Goal: Transaction & Acquisition: Purchase product/service

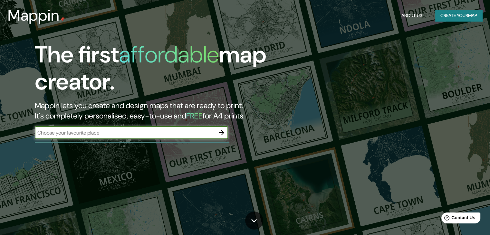
click at [122, 133] on input "text" at bounding box center [125, 132] width 180 height 7
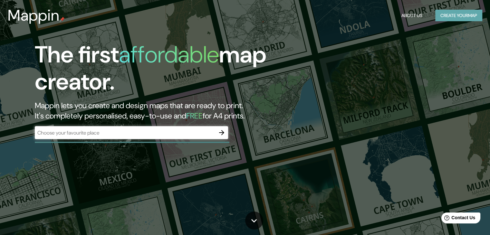
click at [448, 14] on button "Create your map" at bounding box center [458, 16] width 47 height 12
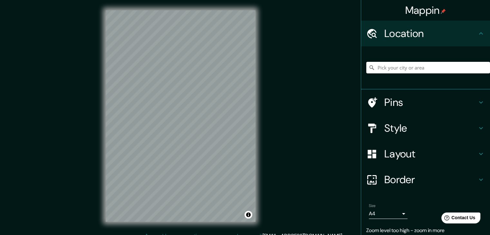
click at [403, 71] on input "Pick your city or area" at bounding box center [428, 68] width 124 height 12
click at [442, 68] on input "[GEOGRAPHIC_DATA], [GEOGRAPHIC_DATA], [GEOGRAPHIC_DATA]" at bounding box center [428, 68] width 124 height 12
type input "[GEOGRAPHIC_DATA], [GEOGRAPHIC_DATA], [GEOGRAPHIC_DATA]"
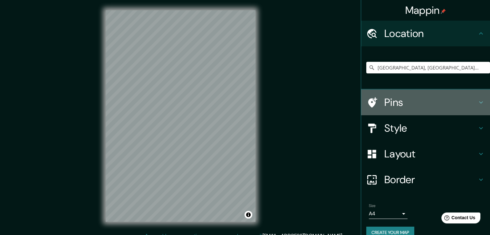
click at [479, 101] on icon at bounding box center [481, 103] width 8 height 8
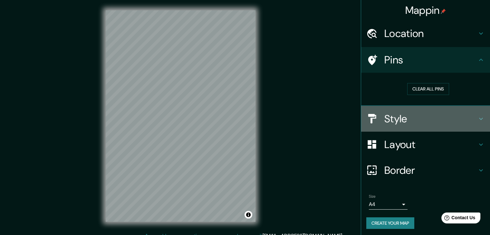
click at [477, 115] on icon at bounding box center [481, 119] width 8 height 8
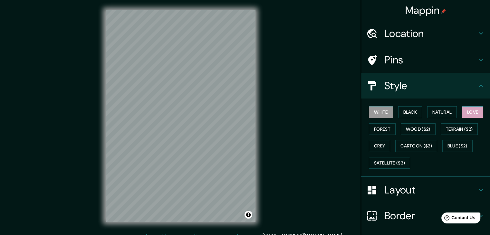
scroll to position [6, 0]
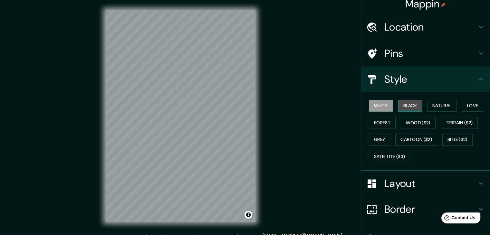
click at [406, 101] on button "Black" at bounding box center [410, 106] width 24 height 12
click at [431, 105] on button "Natural" at bounding box center [442, 106] width 30 height 12
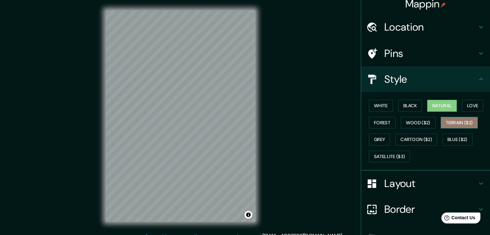
click at [456, 121] on button "Terrain ($2)" at bounding box center [459, 123] width 37 height 12
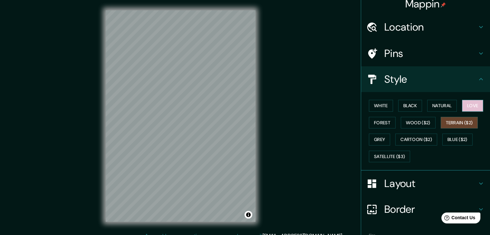
click at [470, 108] on button "Love" at bounding box center [472, 106] width 21 height 12
click at [452, 141] on button "Blue ($2)" at bounding box center [457, 140] width 30 height 12
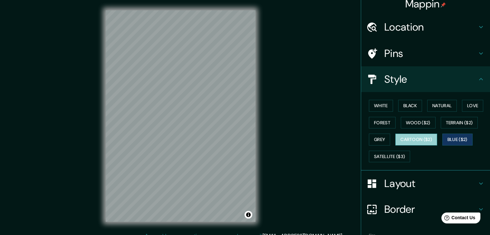
click at [419, 140] on button "Cartoon ($2)" at bounding box center [416, 140] width 42 height 12
click at [375, 139] on button "Grey" at bounding box center [379, 140] width 21 height 12
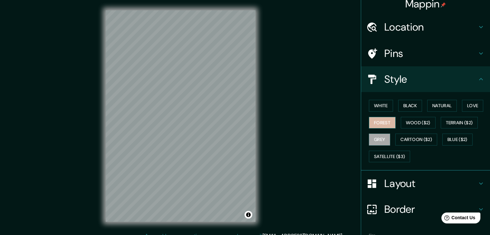
click at [375, 122] on button "Forest" at bounding box center [382, 123] width 27 height 12
click at [418, 121] on button "Wood ($2)" at bounding box center [418, 123] width 35 height 12
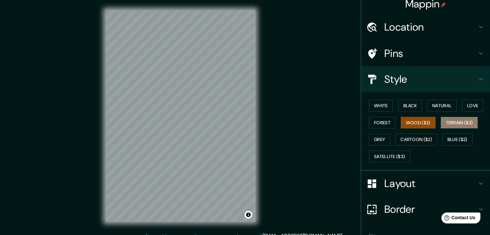
click at [451, 118] on button "Terrain ($2)" at bounding box center [459, 123] width 37 height 12
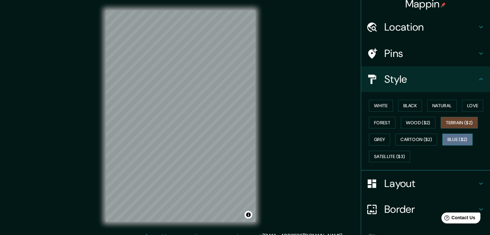
click at [455, 136] on button "Blue ($2)" at bounding box center [457, 140] width 30 height 12
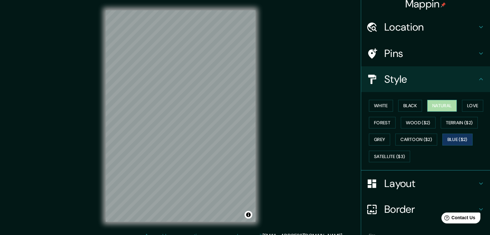
click at [441, 109] on button "Natural" at bounding box center [442, 106] width 30 height 12
click at [410, 103] on button "Black" at bounding box center [410, 106] width 24 height 12
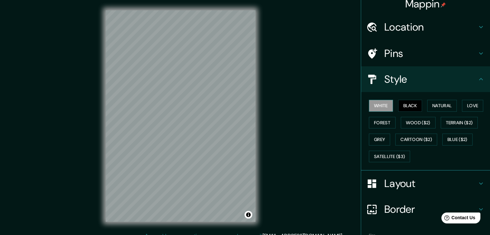
click at [378, 105] on button "White" at bounding box center [381, 106] width 24 height 12
click at [470, 107] on button "Love" at bounding box center [472, 106] width 21 height 12
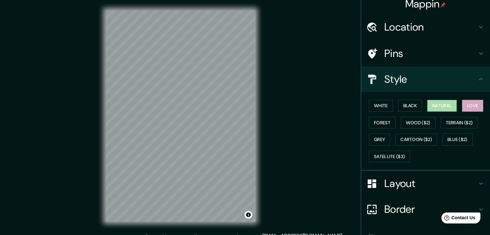
click at [445, 105] on button "Natural" at bounding box center [442, 106] width 30 height 12
click at [369, 123] on button "Forest" at bounding box center [382, 123] width 27 height 12
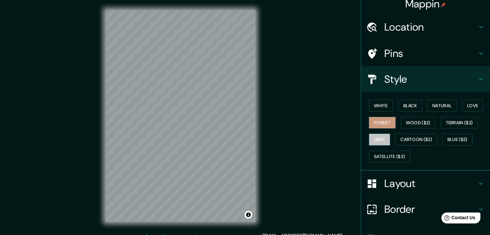
click at [375, 139] on button "Grey" at bounding box center [379, 140] width 21 height 12
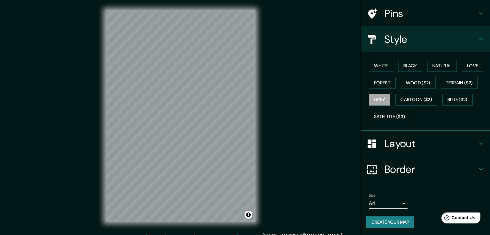
scroll to position [7, 0]
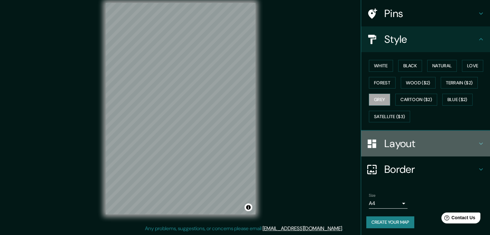
click at [477, 146] on icon at bounding box center [481, 144] width 8 height 8
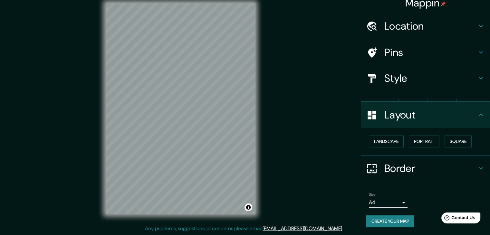
scroll to position [0, 0]
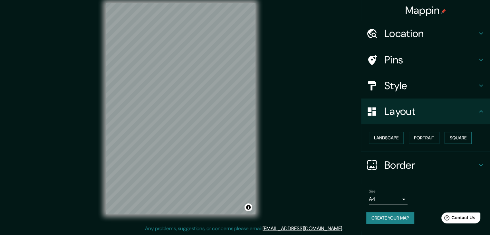
click at [461, 141] on button "Square" at bounding box center [458, 138] width 27 height 12
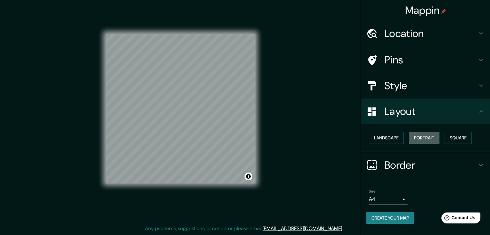
click at [431, 136] on button "Portrait" at bounding box center [424, 138] width 31 height 12
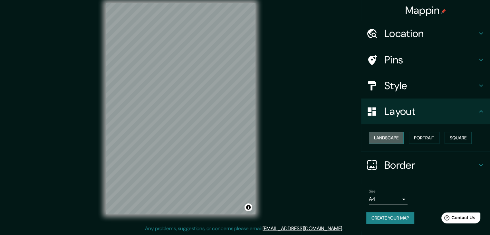
click at [385, 138] on button "Landscape" at bounding box center [386, 138] width 35 height 12
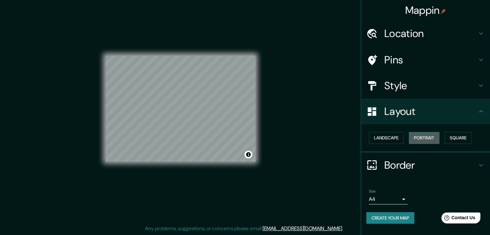
click at [422, 137] on button "Portrait" at bounding box center [424, 138] width 31 height 12
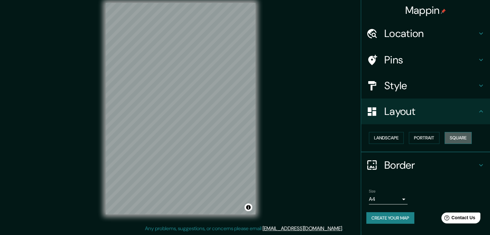
click at [458, 139] on button "Square" at bounding box center [458, 138] width 27 height 12
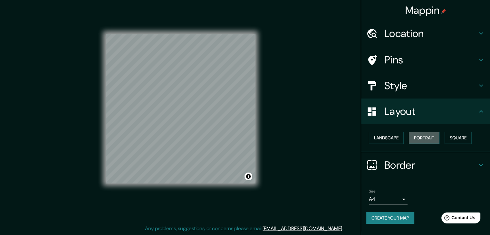
click at [431, 139] on button "Portrait" at bounding box center [424, 138] width 31 height 12
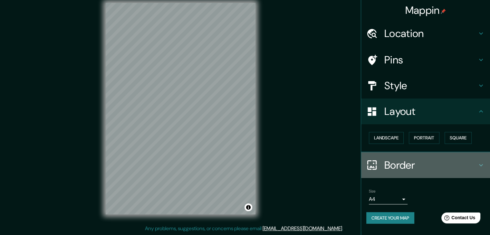
click at [481, 158] on div "Border" at bounding box center [425, 165] width 129 height 26
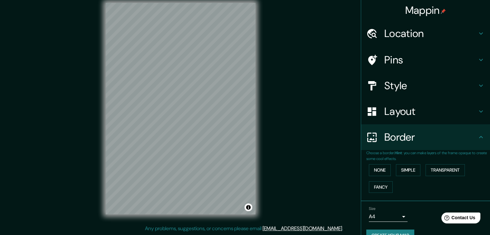
scroll to position [14, 0]
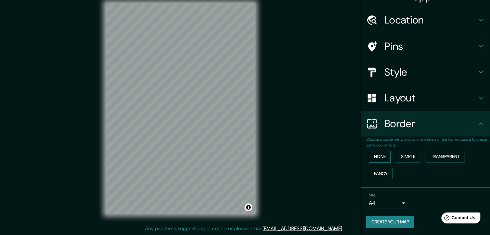
click at [377, 152] on button "None" at bounding box center [380, 157] width 22 height 12
click at [406, 156] on button "Simple" at bounding box center [408, 157] width 24 height 12
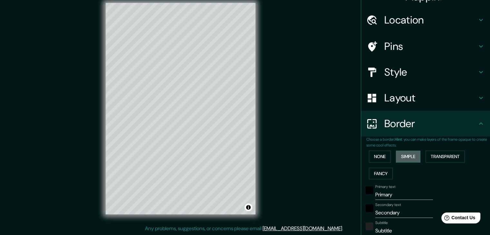
click at [406, 156] on button "Simple" at bounding box center [408, 157] width 24 height 12
type input "37"
click at [438, 156] on button "Transparent" at bounding box center [445, 157] width 39 height 12
click at [381, 172] on button "Fancy" at bounding box center [381, 174] width 24 height 12
click at [376, 153] on button "None" at bounding box center [380, 157] width 22 height 12
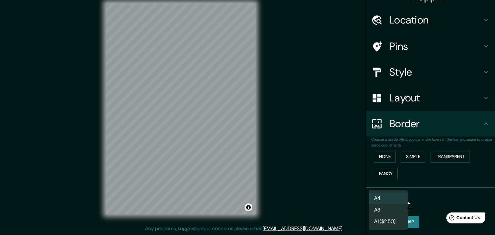
click at [396, 204] on body "Mappin Location [GEOGRAPHIC_DATA] [GEOGRAPHIC_DATA] [GEOGRAPHIC_DATA] Pins Styl…" at bounding box center [247, 110] width 495 height 235
click at [388, 213] on li "A3" at bounding box center [388, 210] width 39 height 12
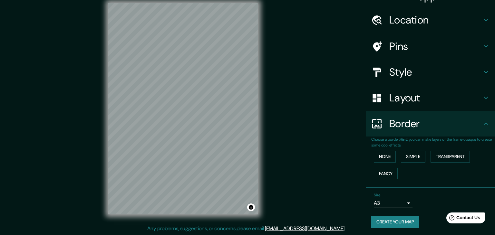
click at [397, 201] on body "Mappin Location [GEOGRAPHIC_DATA] [GEOGRAPHIC_DATA] [GEOGRAPHIC_DATA] Pins Styl…" at bounding box center [247, 110] width 495 height 235
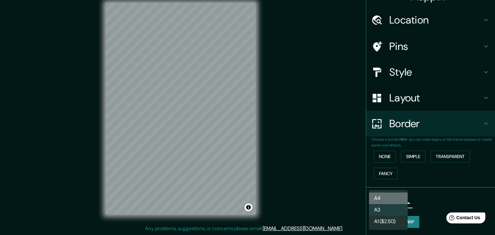
click at [391, 199] on li "A4" at bounding box center [388, 199] width 39 height 12
type input "single"
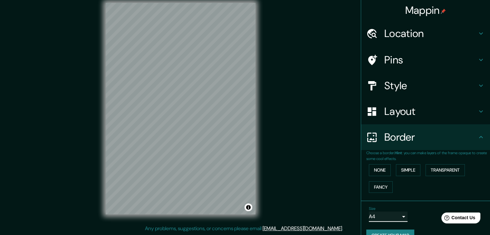
scroll to position [0, 0]
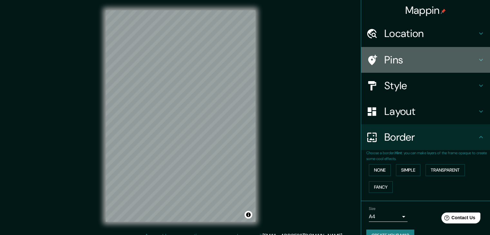
click at [477, 56] on icon at bounding box center [481, 60] width 8 height 8
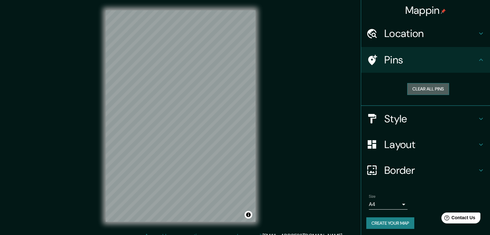
click at [436, 91] on button "Clear all pins" at bounding box center [428, 89] width 42 height 12
click at [472, 118] on h4 "Style" at bounding box center [430, 118] width 93 height 13
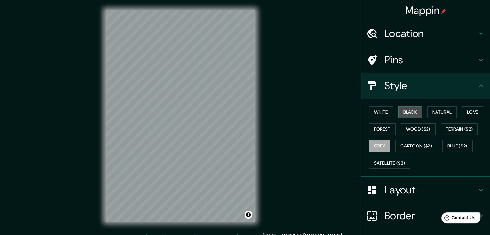
click at [407, 111] on button "Black" at bounding box center [410, 112] width 24 height 12
click at [386, 111] on button "White" at bounding box center [381, 112] width 24 height 12
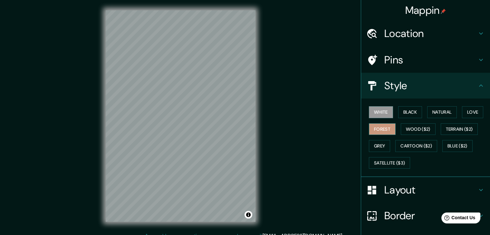
click at [378, 131] on button "Forest" at bounding box center [382, 129] width 27 height 12
click at [437, 111] on button "Natural" at bounding box center [442, 112] width 30 height 12
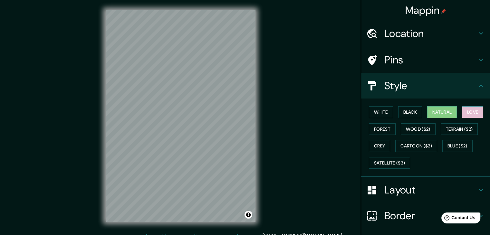
click at [469, 112] on button "Love" at bounding box center [472, 112] width 21 height 12
click at [382, 126] on button "Forest" at bounding box center [382, 129] width 27 height 12
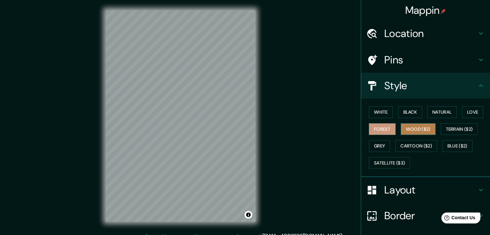
click at [407, 128] on button "Wood ($2)" at bounding box center [418, 129] width 35 height 12
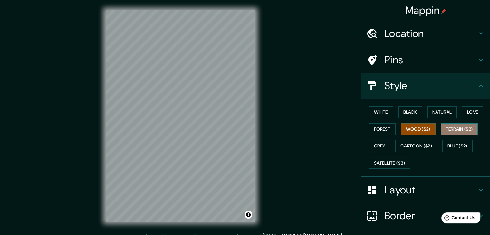
click at [454, 131] on button "Terrain ($2)" at bounding box center [459, 129] width 37 height 12
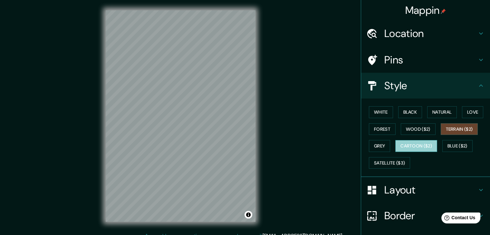
click at [421, 145] on button "Cartoon ($2)" at bounding box center [416, 146] width 42 height 12
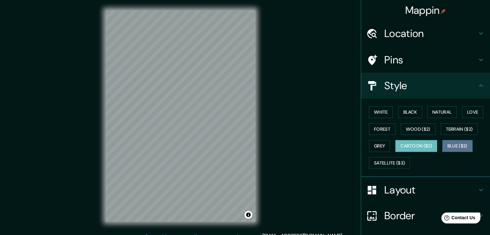
click at [447, 148] on button "Blue ($2)" at bounding box center [457, 146] width 30 height 12
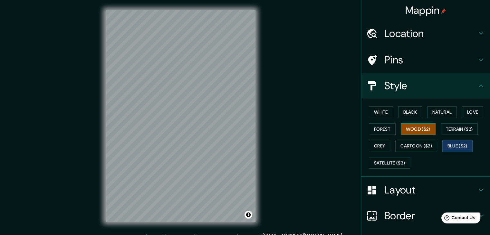
scroll to position [25, 0]
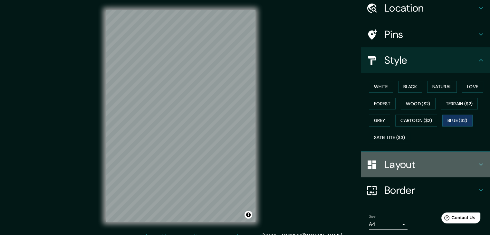
click at [480, 163] on div "Layout" at bounding box center [425, 165] width 129 height 26
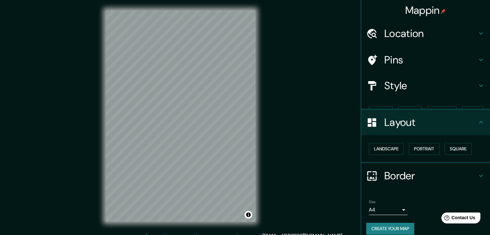
scroll to position [7, 0]
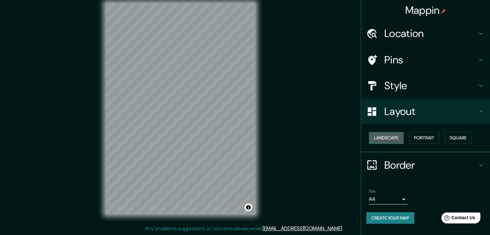
click at [389, 138] on button "Landscape" at bounding box center [386, 138] width 35 height 12
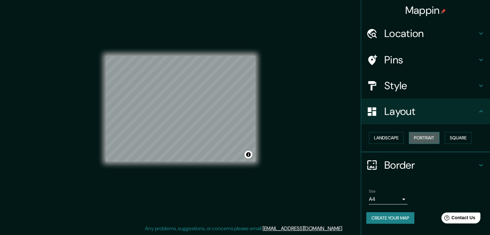
click at [430, 138] on button "Portrait" at bounding box center [424, 138] width 31 height 12
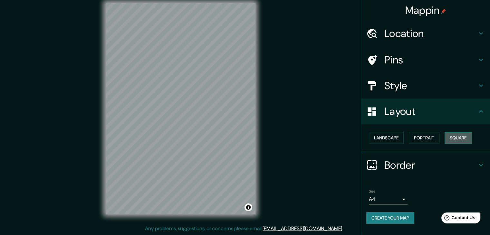
click at [455, 138] on button "Square" at bounding box center [458, 138] width 27 height 12
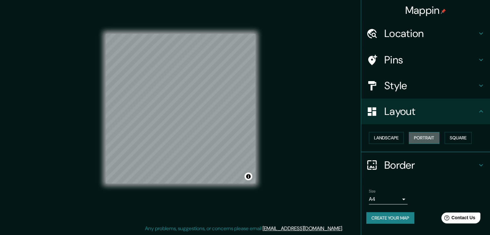
click at [436, 139] on button "Portrait" at bounding box center [424, 138] width 31 height 12
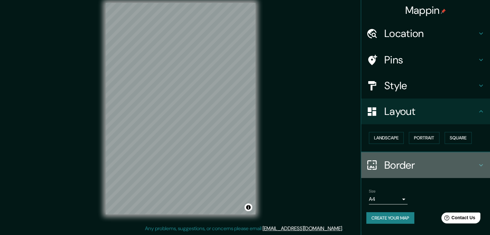
click at [442, 163] on h4 "Border" at bounding box center [430, 165] width 93 height 13
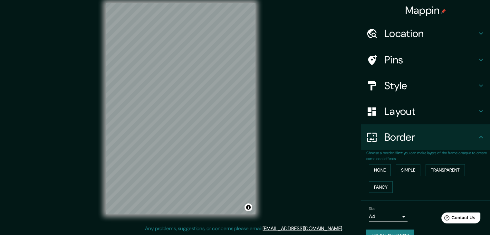
scroll to position [11, 0]
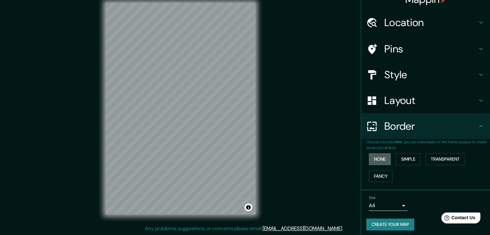
click at [384, 159] on button "None" at bounding box center [380, 159] width 22 height 12
click at [410, 158] on button "Simple" at bounding box center [408, 159] width 24 height 12
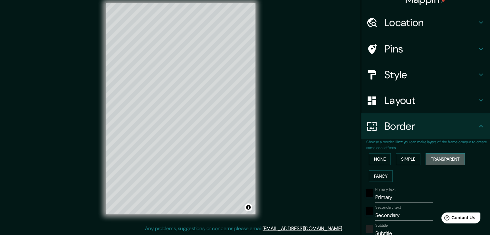
click at [434, 157] on button "Transparent" at bounding box center [445, 159] width 39 height 12
click at [377, 174] on button "Fancy" at bounding box center [381, 176] width 24 height 12
click at [376, 163] on button "None" at bounding box center [380, 159] width 22 height 12
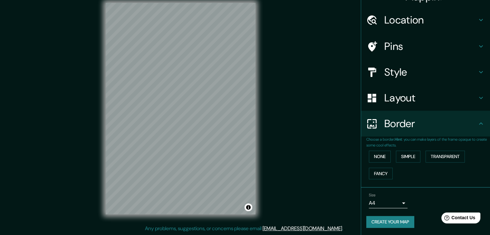
scroll to position [0, 0]
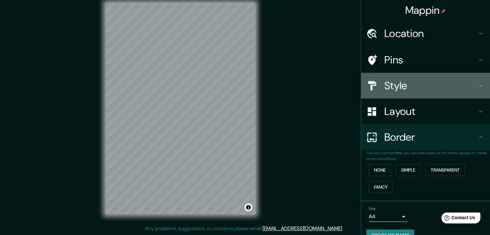
click at [407, 87] on h4 "Style" at bounding box center [430, 85] width 93 height 13
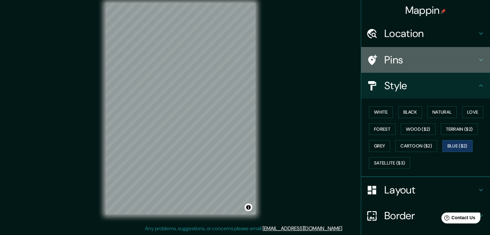
click at [398, 54] on h4 "Pins" at bounding box center [430, 59] width 93 height 13
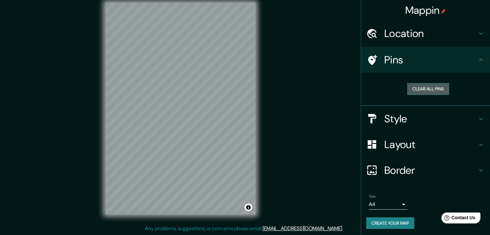
click at [420, 87] on button "Clear all pins" at bounding box center [428, 89] width 42 height 12
click at [417, 92] on button "Clear all pins" at bounding box center [428, 89] width 42 height 12
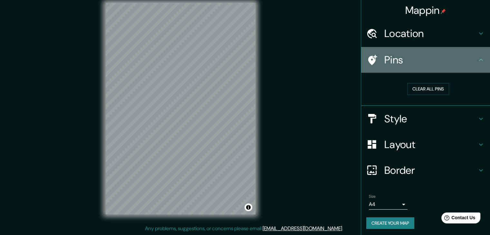
click at [369, 62] on icon at bounding box center [372, 60] width 9 height 10
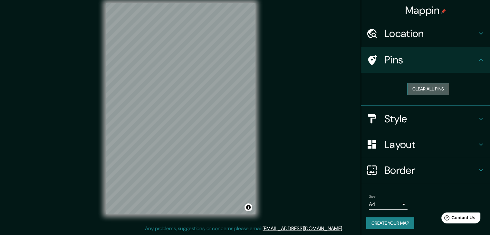
click at [423, 91] on button "Clear all pins" at bounding box center [428, 89] width 42 height 12
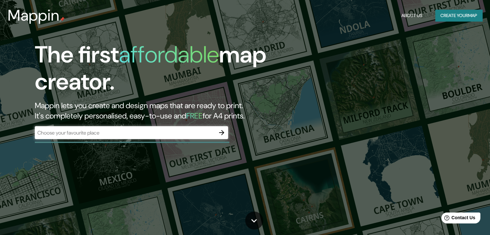
click at [429, 91] on div "The first affordable map creator. Mappin lets you create and design maps that a…" at bounding box center [245, 117] width 490 height 235
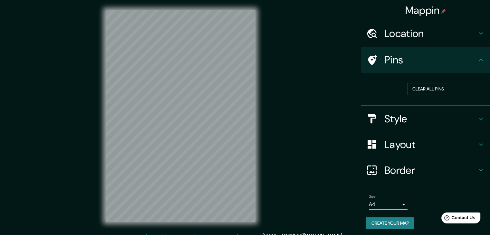
scroll to position [7, 0]
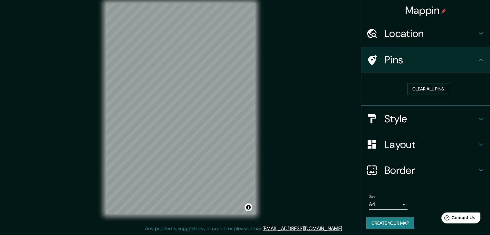
click at [323, 48] on div "Mappin Location Pins Clear all pins Style Layout Border Choose a border. Hint :…" at bounding box center [245, 114] width 490 height 243
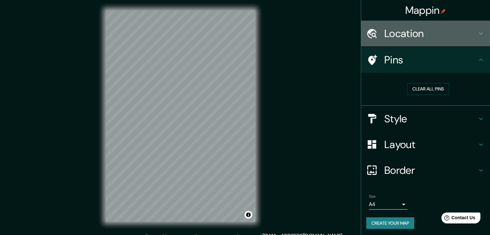
click at [475, 38] on div "Location" at bounding box center [425, 34] width 129 height 26
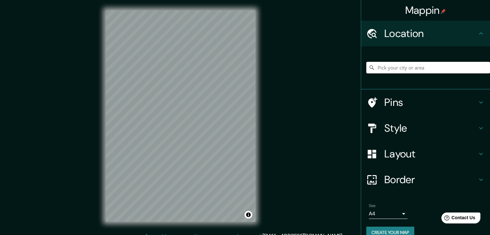
click at [433, 65] on input "Pick your city or area" at bounding box center [428, 68] width 124 height 12
click at [440, 68] on input "[GEOGRAPHIC_DATA], [GEOGRAPHIC_DATA], [GEOGRAPHIC_DATA]" at bounding box center [428, 68] width 124 height 12
type input "[GEOGRAPHIC_DATA], [GEOGRAPHIC_DATA], [GEOGRAPHIC_DATA]"
click at [265, 125] on div "© Mapbox © OpenStreetMap Improve this map" at bounding box center [180, 116] width 170 height 232
click at [388, 125] on h4 "Style" at bounding box center [430, 128] width 93 height 13
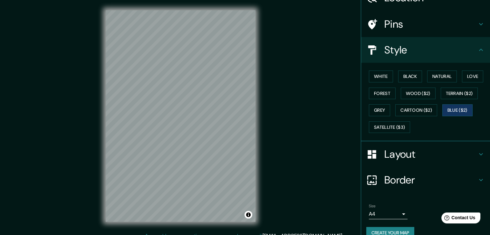
scroll to position [36, 0]
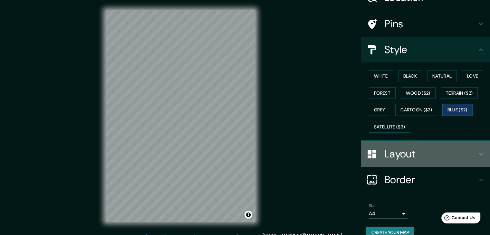
click at [406, 152] on h4 "Layout" at bounding box center [430, 154] width 93 height 13
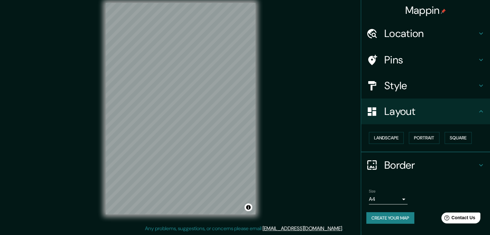
scroll to position [0, 0]
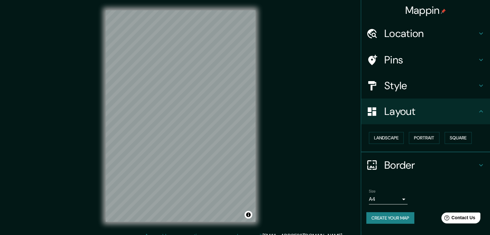
click at [412, 54] on h4 "Pins" at bounding box center [430, 59] width 93 height 13
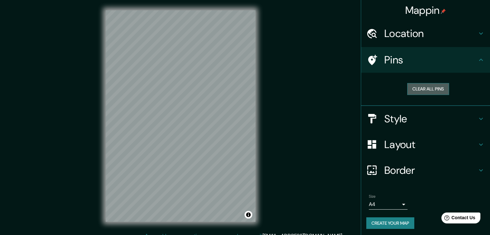
click at [435, 91] on button "Clear all pins" at bounding box center [428, 89] width 42 height 12
click at [419, 10] on h4 "Mappin" at bounding box center [425, 10] width 41 height 13
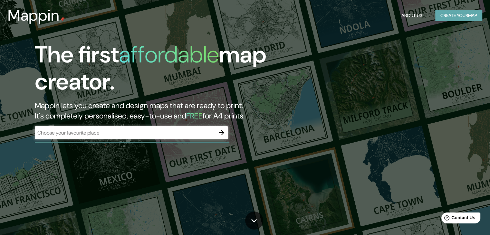
click at [454, 14] on button "Create your map" at bounding box center [458, 16] width 47 height 12
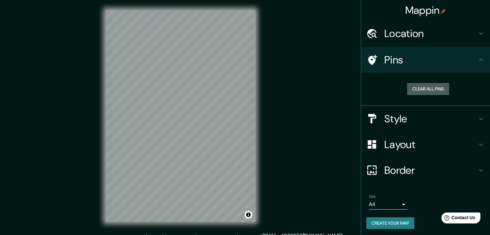
click at [423, 85] on button "Clear all pins" at bounding box center [428, 89] width 42 height 12
click at [424, 88] on button "Clear all pins" at bounding box center [428, 89] width 42 height 12
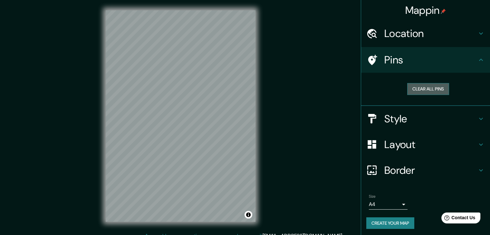
click at [424, 84] on button "Clear all pins" at bounding box center [428, 89] width 42 height 12
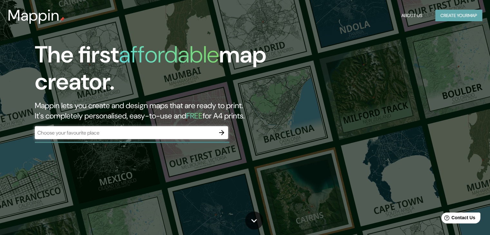
click at [443, 18] on button "Create your map" at bounding box center [458, 16] width 47 height 12
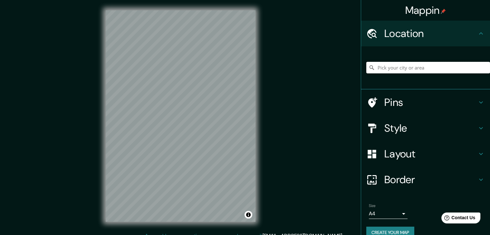
click at [407, 63] on input "Pick your city or area" at bounding box center [428, 68] width 124 height 12
click at [448, 67] on input "[GEOGRAPHIC_DATA], [GEOGRAPHIC_DATA], [GEOGRAPHIC_DATA]" at bounding box center [428, 68] width 124 height 12
type input "[GEOGRAPHIC_DATA], [GEOGRAPHIC_DATA], [GEOGRAPHIC_DATA]"
click at [264, 107] on div "© Mapbox © OpenStreetMap Improve this map" at bounding box center [180, 116] width 170 height 232
click at [259, 109] on div "© Mapbox © OpenStreetMap Improve this map" at bounding box center [180, 116] width 170 height 232
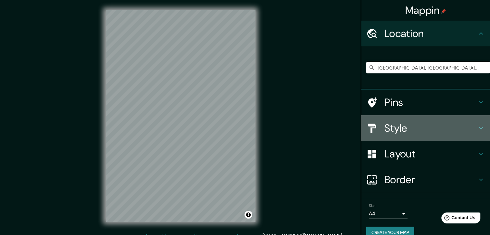
click at [477, 124] on icon at bounding box center [481, 128] width 8 height 8
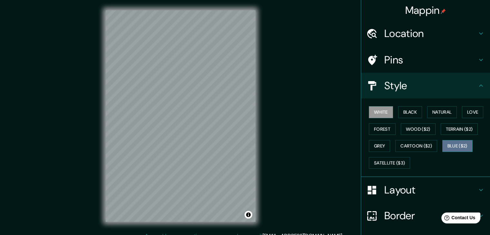
click at [453, 142] on button "Blue ($2)" at bounding box center [457, 146] width 30 height 12
click at [260, 130] on div "© Mapbox © OpenStreetMap Improve this map" at bounding box center [180, 116] width 170 height 232
